Goal: Task Accomplishment & Management: Manage account settings

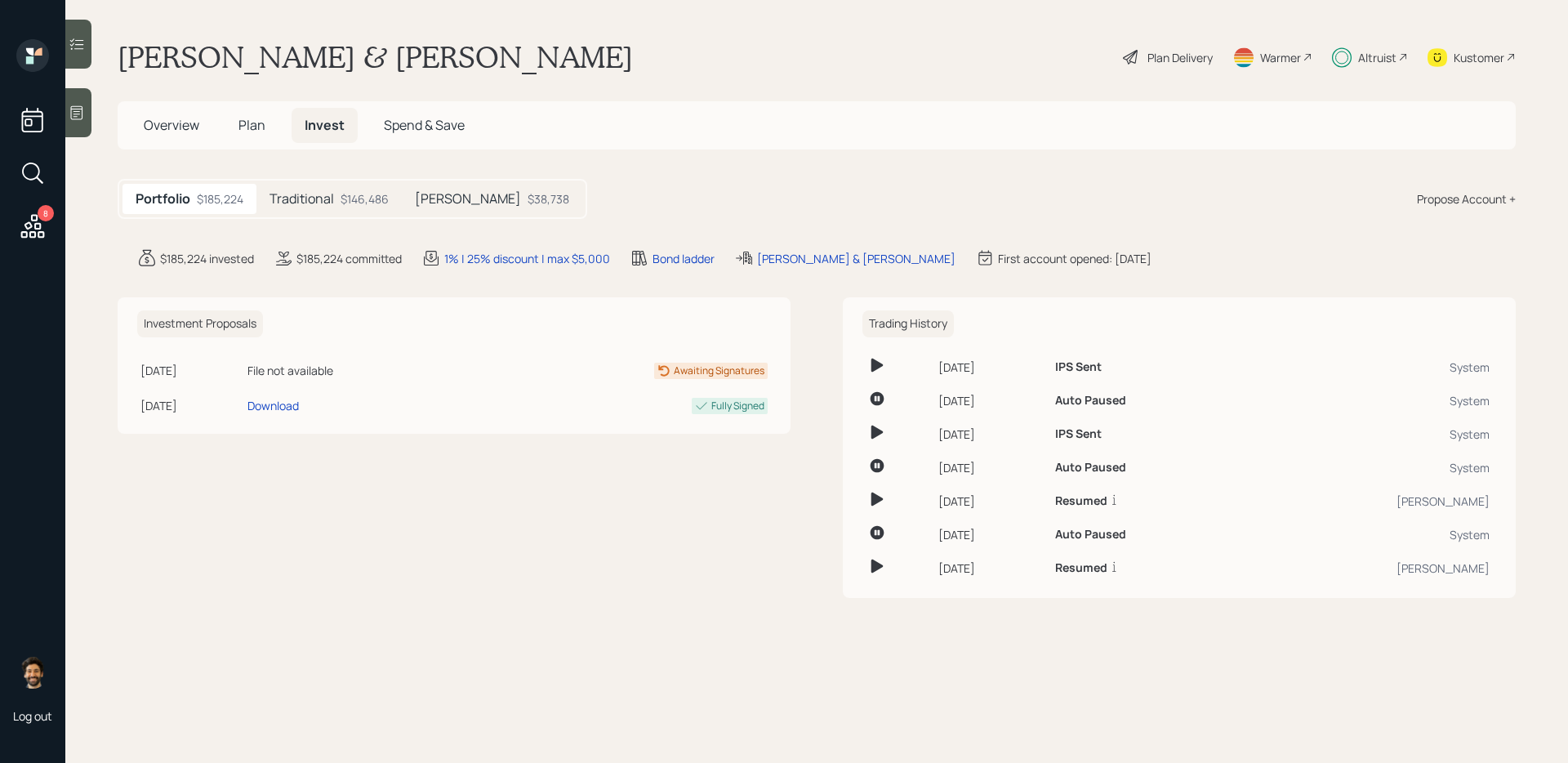
click at [327, 206] on h5 "Traditional" at bounding box center [301, 199] width 64 height 15
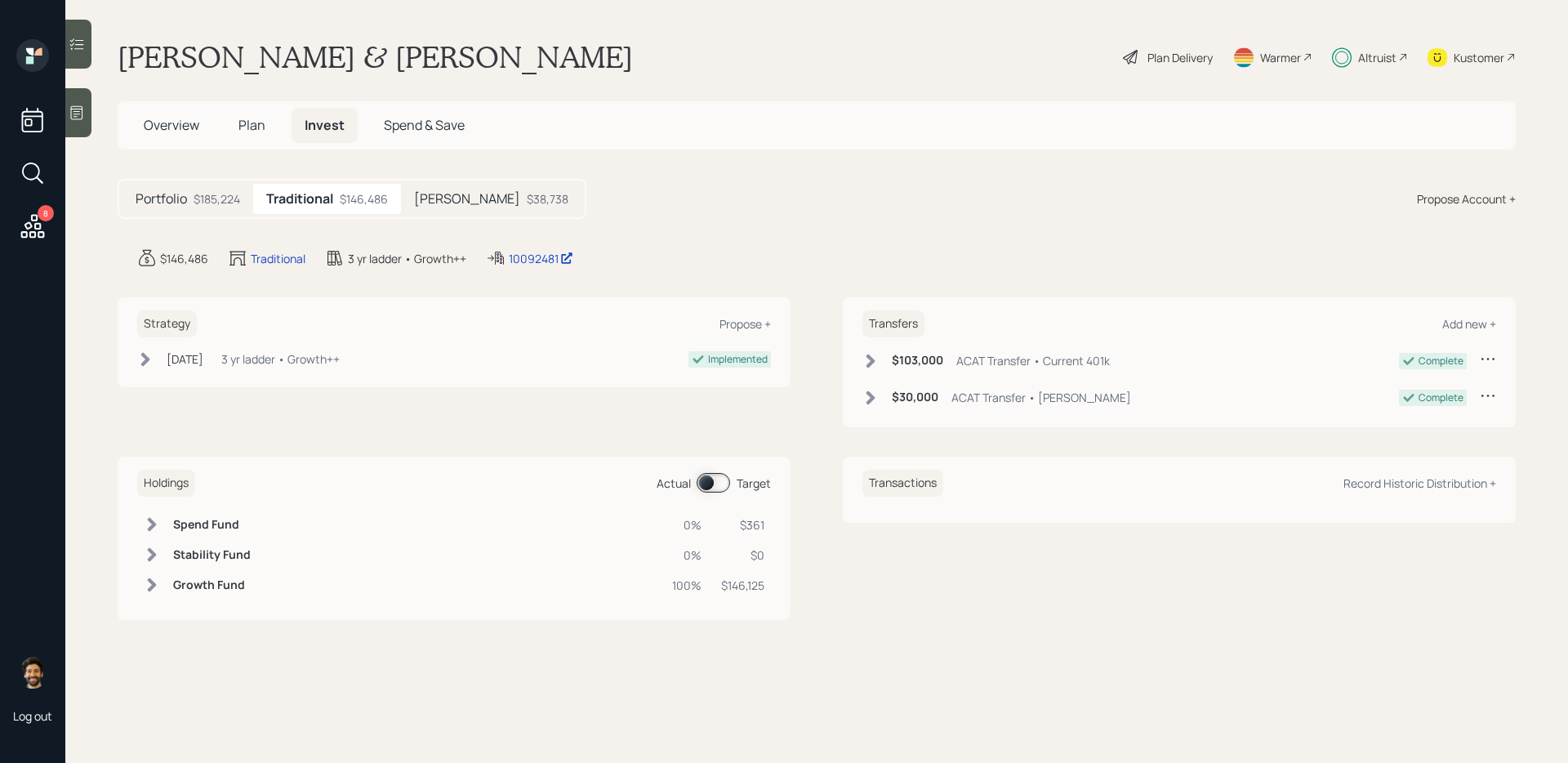
click at [249, 184] on div "Portfolio $185,224" at bounding box center [188, 199] width 130 height 31
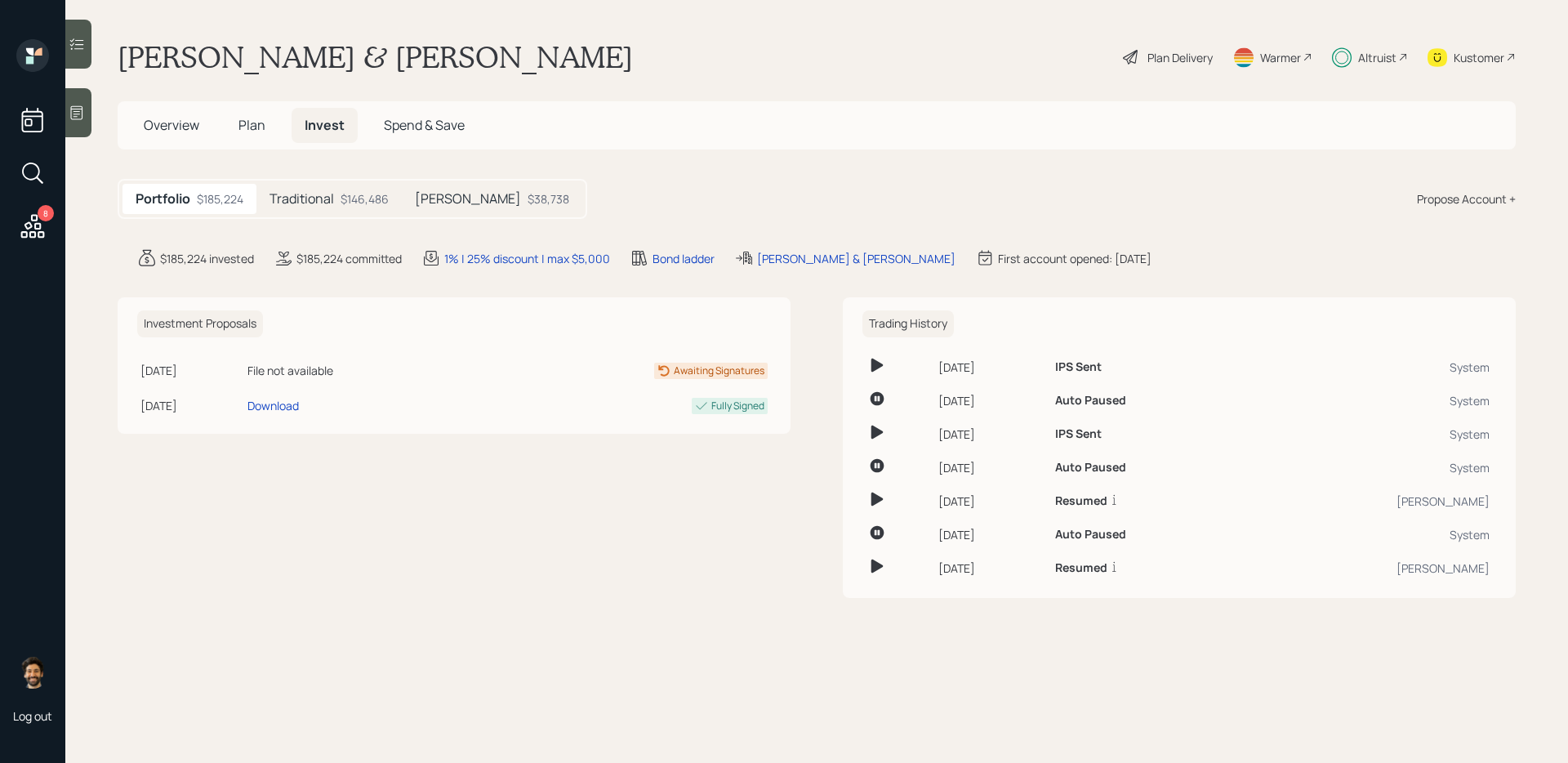
click at [229, 139] on h5 "Plan" at bounding box center [251, 125] width 53 height 35
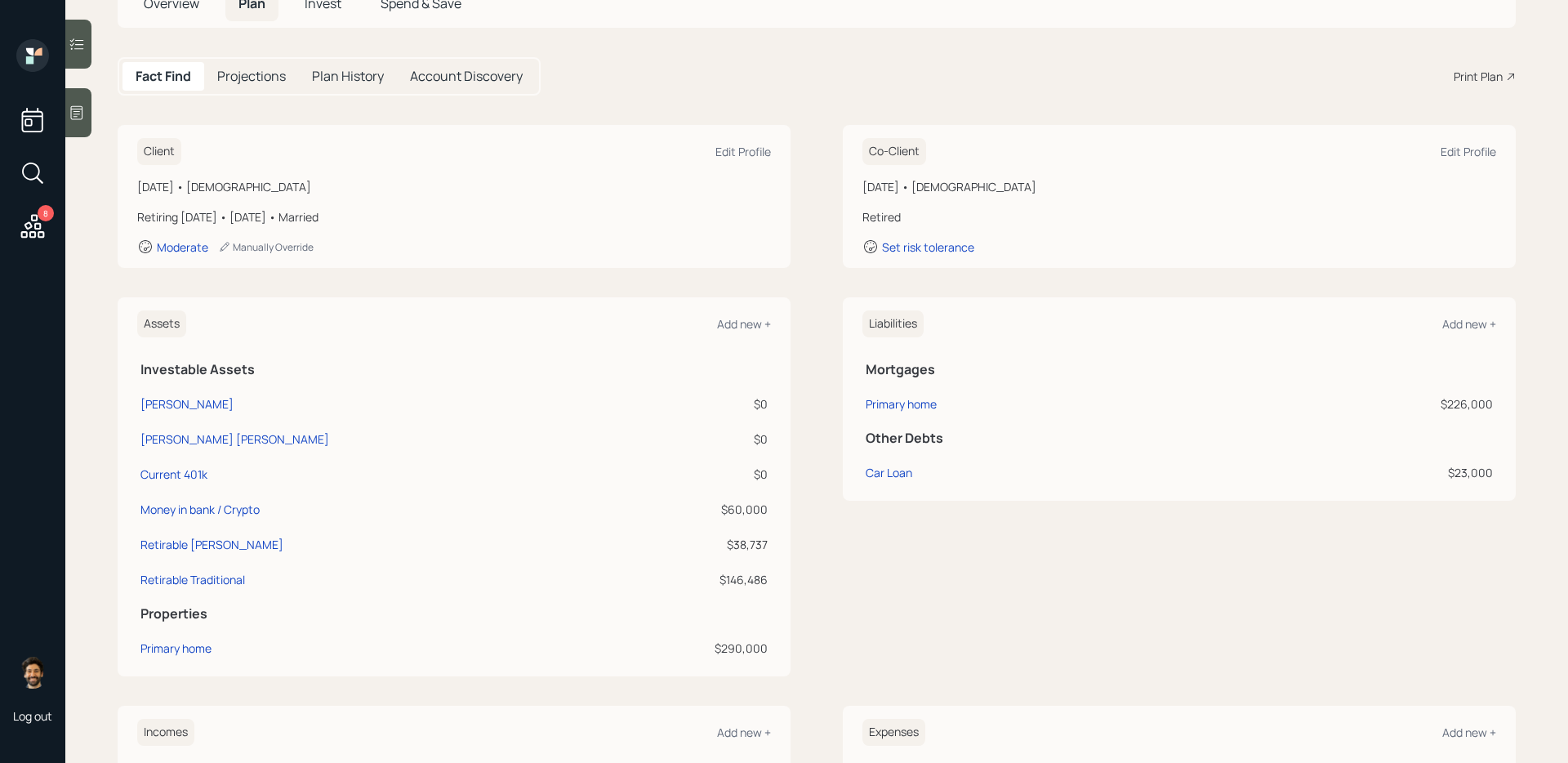
scroll to position [120, 0]
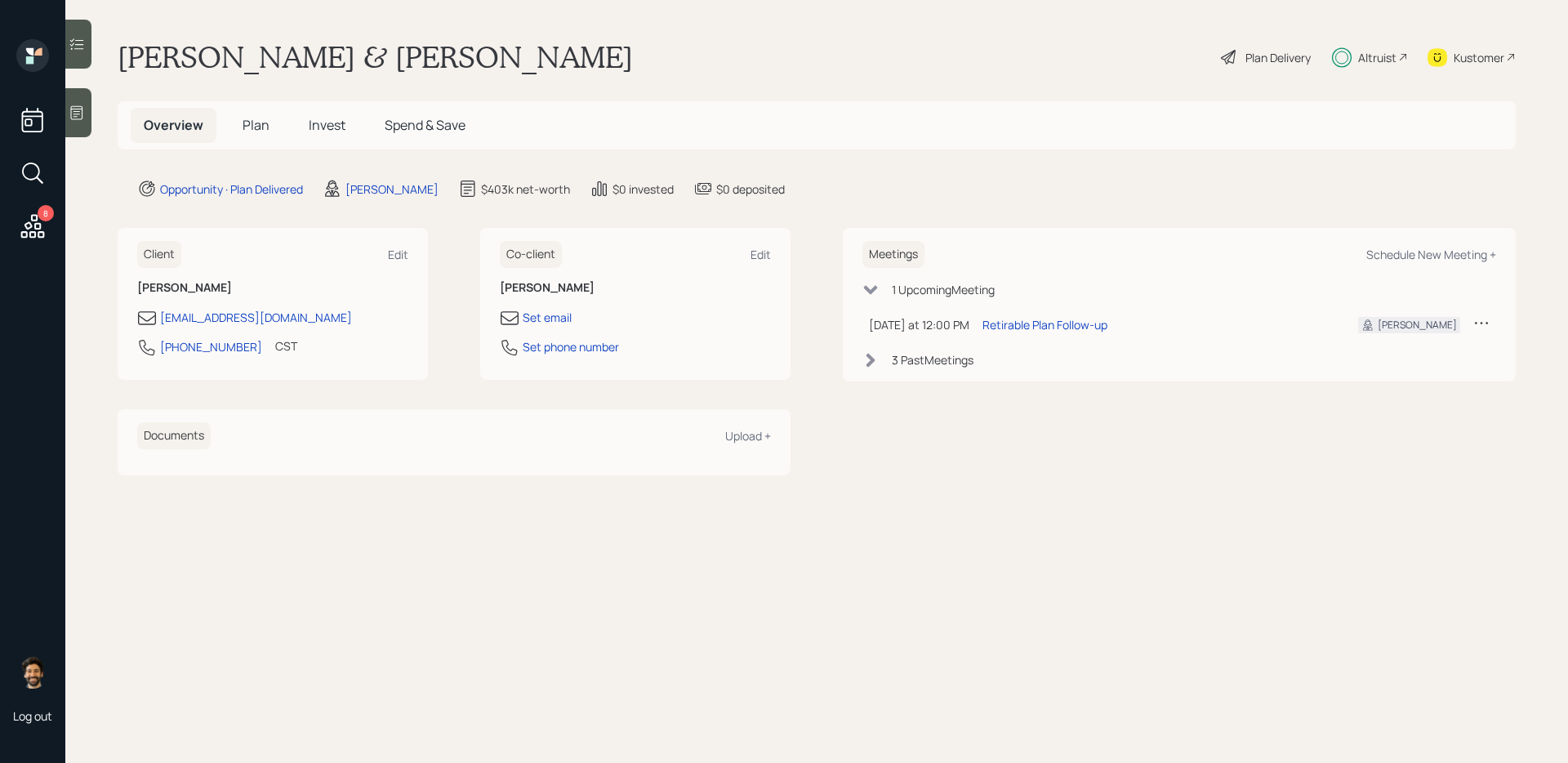
click at [265, 124] on span "Plan" at bounding box center [256, 124] width 27 height 18
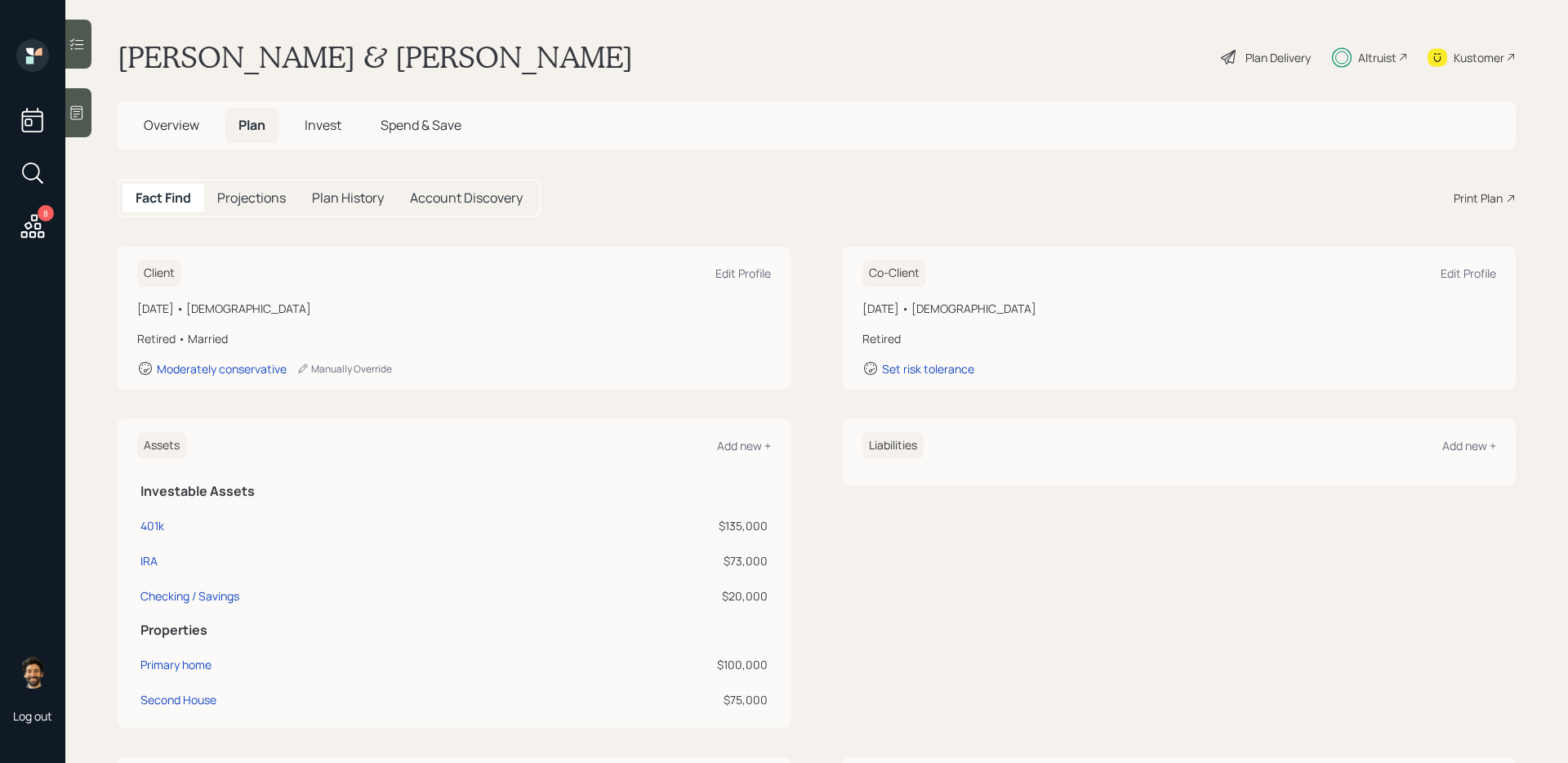
click at [337, 117] on span "Invest" at bounding box center [323, 124] width 36 height 18
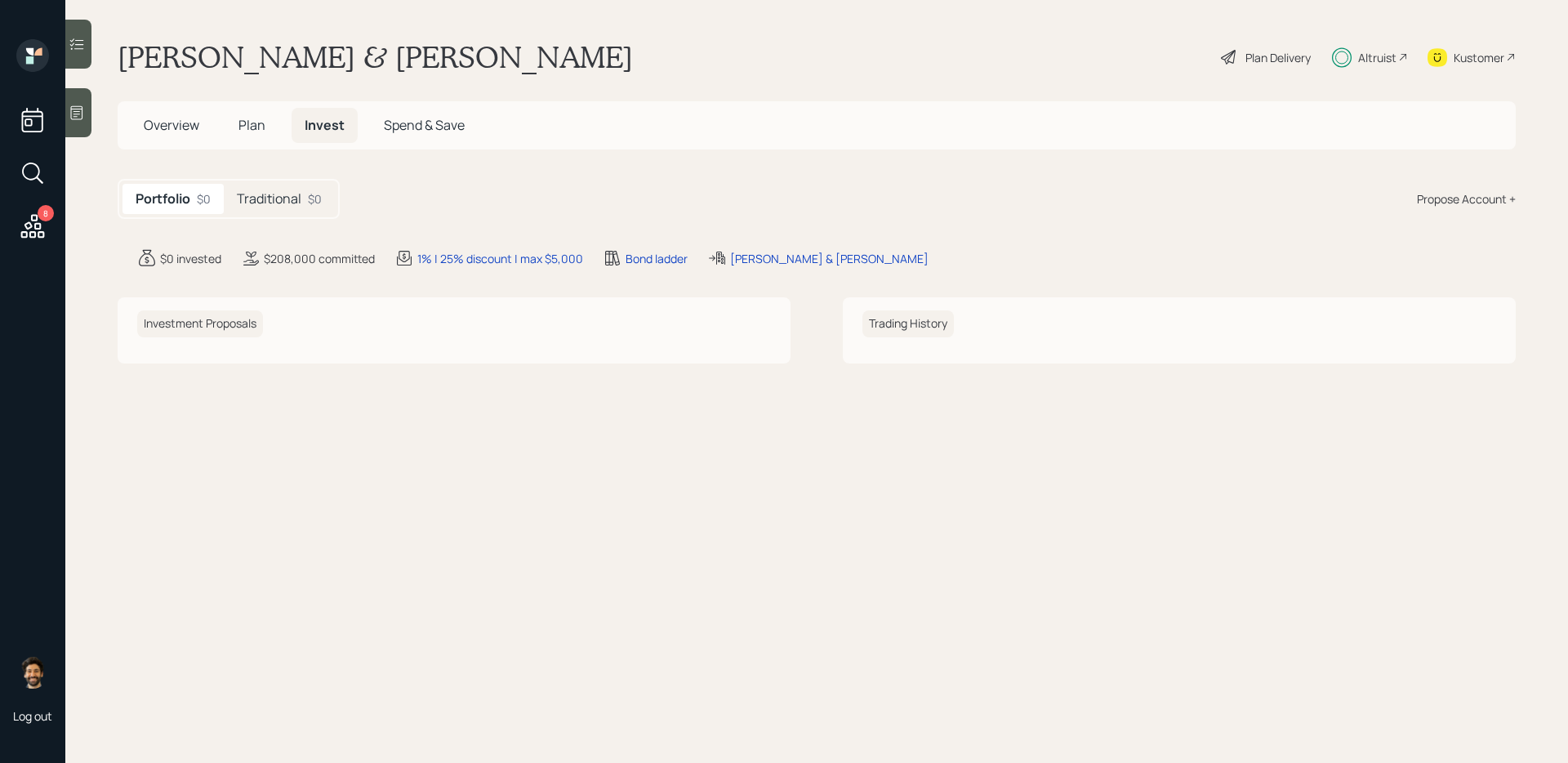
click at [308, 196] on div "$0" at bounding box center [315, 199] width 13 height 17
